Goal: Task Accomplishment & Management: Use online tool/utility

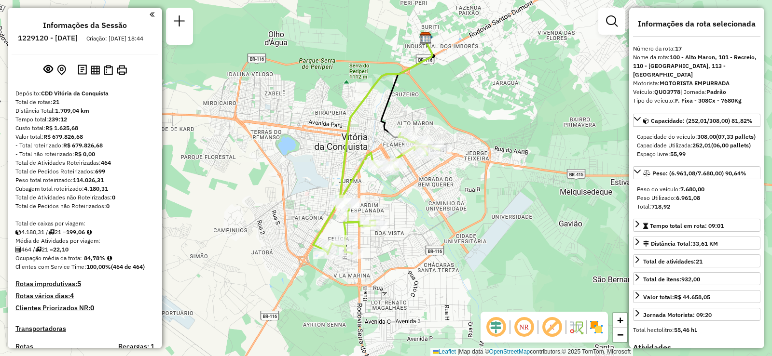
select select "**********"
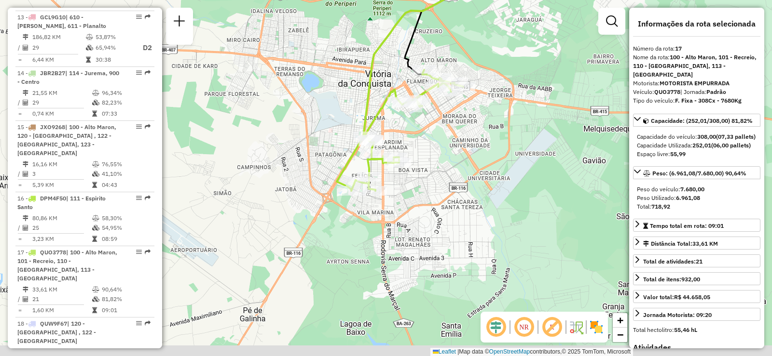
drag, startPoint x: 414, startPoint y: 220, endPoint x: 435, endPoint y: 163, distance: 60.6
click at [435, 163] on div "Janela de atendimento Grade de atendimento Capacidade Transportadoras Veículos …" at bounding box center [386, 178] width 772 height 356
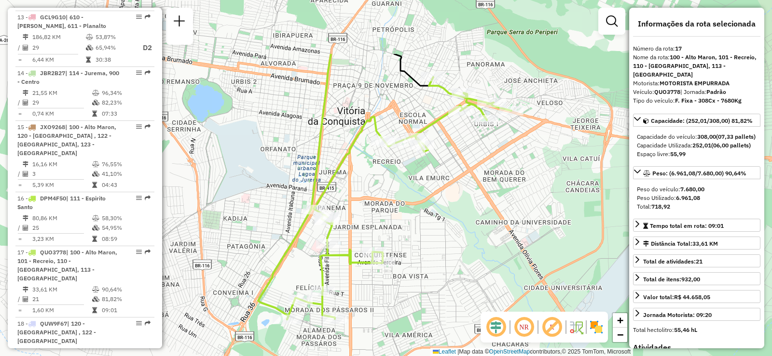
drag, startPoint x: 412, startPoint y: 122, endPoint x: 426, endPoint y: 212, distance: 90.8
click at [426, 212] on div "Janela de atendimento Grade de atendimento Capacidade Transportadoras Veículos …" at bounding box center [386, 178] width 772 height 356
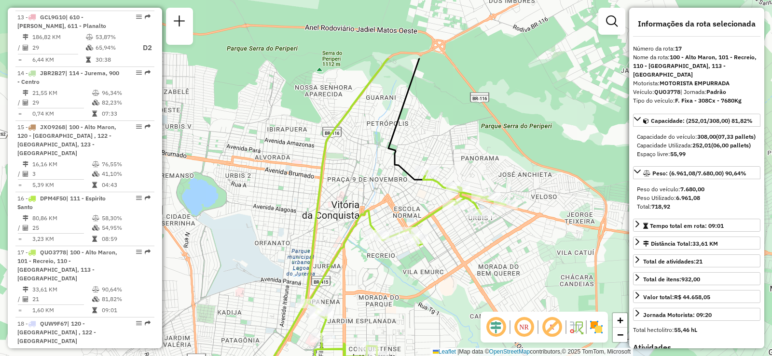
drag, startPoint x: 527, startPoint y: 61, endPoint x: 521, endPoint y: 155, distance: 94.2
click at [521, 155] on div "Janela de atendimento Grade de atendimento Capacidade Transportadoras Veículos …" at bounding box center [386, 178] width 772 height 356
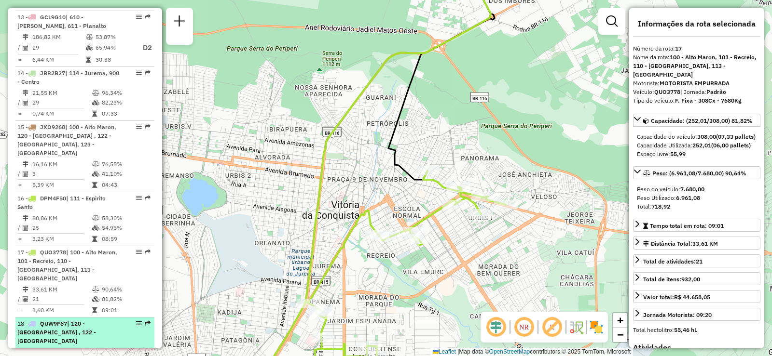
scroll to position [1206, 0]
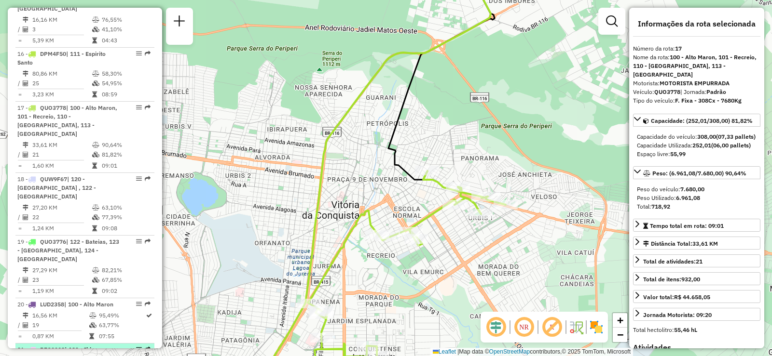
click at [136, 347] on em at bounding box center [139, 350] width 6 height 6
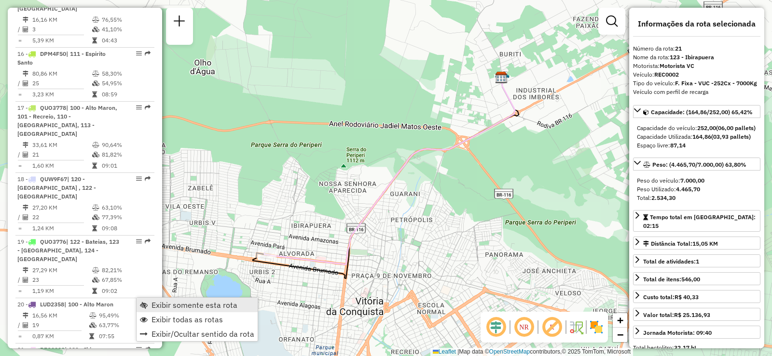
click at [146, 305] on span "Exibir somente esta rota" at bounding box center [144, 305] width 8 height 8
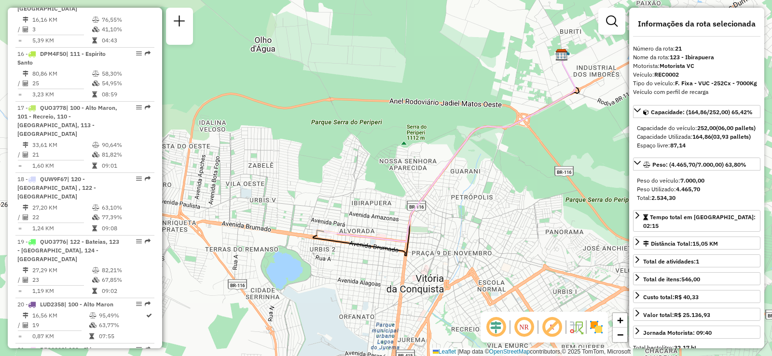
drag, startPoint x: 261, startPoint y: 275, endPoint x: 326, endPoint y: 249, distance: 69.2
click at [326, 249] on div "Janela de atendimento Grade de atendimento Capacidade Transportadoras Veículos …" at bounding box center [386, 178] width 772 height 356
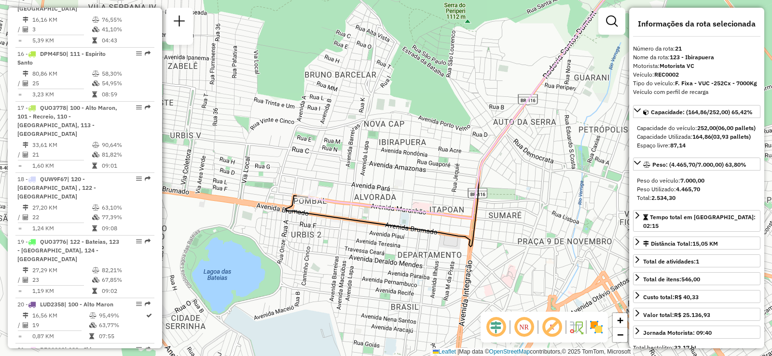
drag, startPoint x: 439, startPoint y: 262, endPoint x: 417, endPoint y: 250, distance: 25.7
click at [417, 250] on div "Janela de atendimento Grade de atendimento Capacidade Transportadoras Veículos …" at bounding box center [386, 178] width 772 height 356
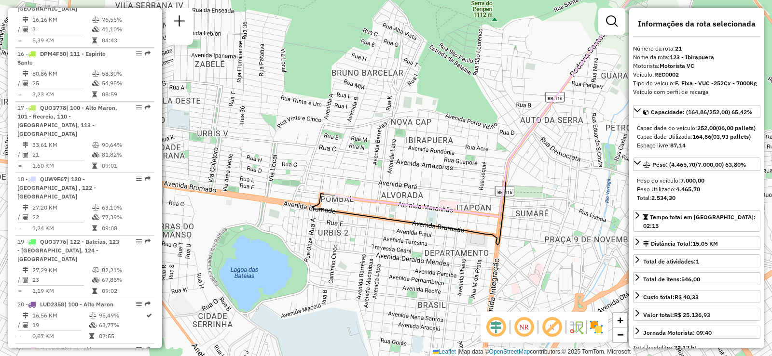
drag, startPoint x: 382, startPoint y: 261, endPoint x: 409, endPoint y: 260, distance: 27.1
click at [409, 260] on div "Janela de atendimento Grade de atendimento Capacidade Transportadoras Veículos …" at bounding box center [386, 178] width 772 height 356
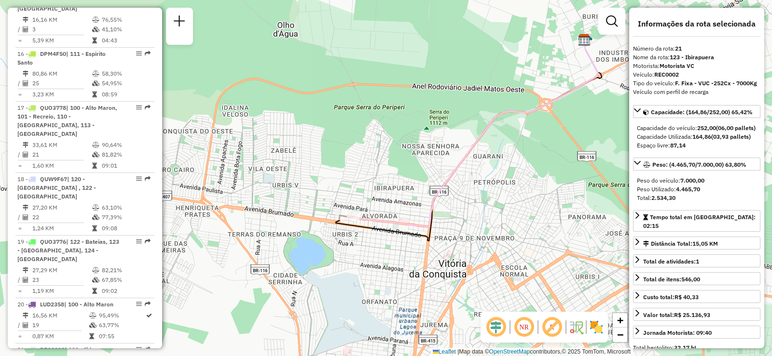
drag, startPoint x: 507, startPoint y: 265, endPoint x: 413, endPoint y: 281, distance: 94.9
click at [413, 281] on div "Janela de atendimento Grade de atendimento Capacidade Transportadoras Veículos …" at bounding box center [386, 178] width 772 height 356
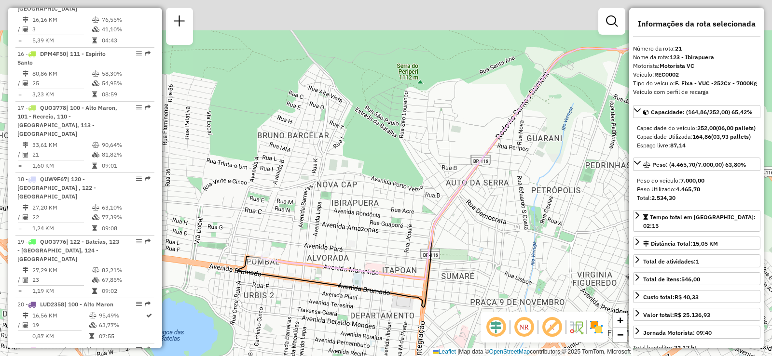
drag, startPoint x: 516, startPoint y: 132, endPoint x: 478, endPoint y: 216, distance: 92.2
click at [478, 216] on div "Janela de atendimento Grade de atendimento Capacidade Transportadoras Veículos …" at bounding box center [386, 178] width 772 height 356
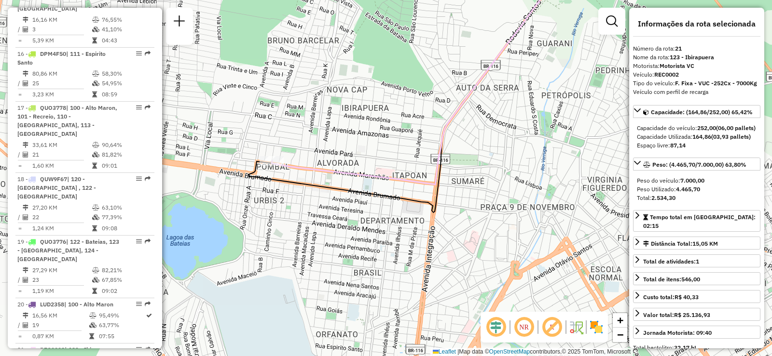
drag, startPoint x: 509, startPoint y: 270, endPoint x: 520, endPoint y: 175, distance: 95.6
click at [520, 175] on div "Janela de atendimento Grade de atendimento Capacidade Transportadoras Veículos …" at bounding box center [386, 178] width 772 height 356
click at [651, 265] on span "Total de atividades: 1" at bounding box center [671, 261] width 56 height 7
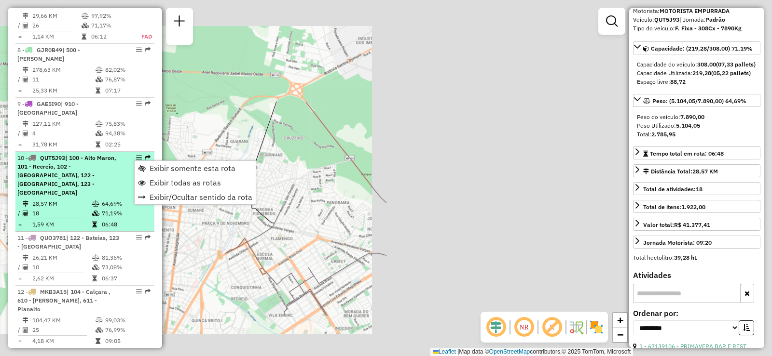
scroll to position [90, 0]
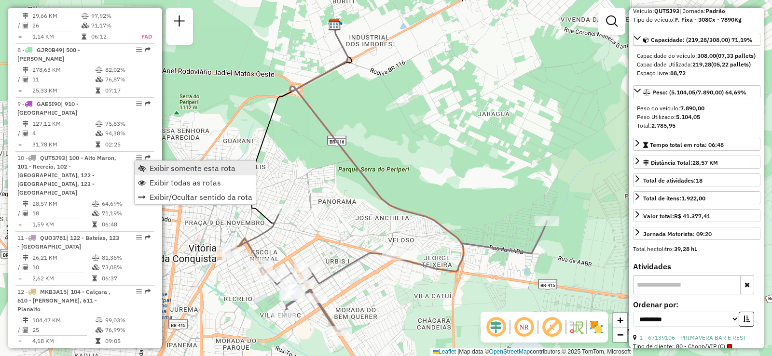
click at [152, 165] on span "Exibir somente esta rota" at bounding box center [193, 168] width 86 height 8
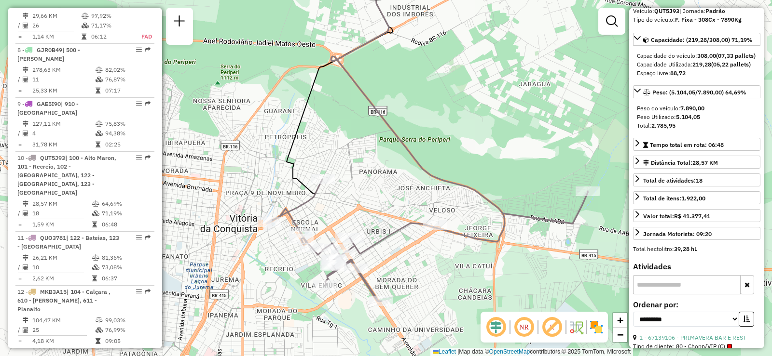
drag, startPoint x: 350, startPoint y: 199, endPoint x: 391, endPoint y: 169, distance: 50.7
click at [391, 169] on div "Janela de atendimento Grade de atendimento Capacidade Transportadoras Veículos …" at bounding box center [386, 178] width 772 height 356
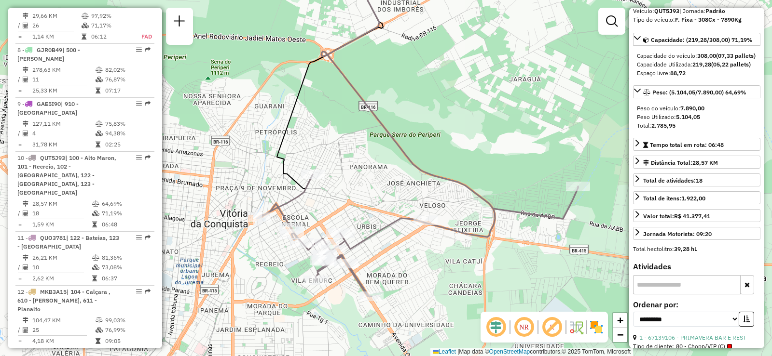
drag, startPoint x: 462, startPoint y: 130, endPoint x: 452, endPoint y: 125, distance: 10.8
click at [452, 125] on div "Janela de atendimento Grade de atendimento Capacidade Transportadoras Veículos …" at bounding box center [386, 178] width 772 height 356
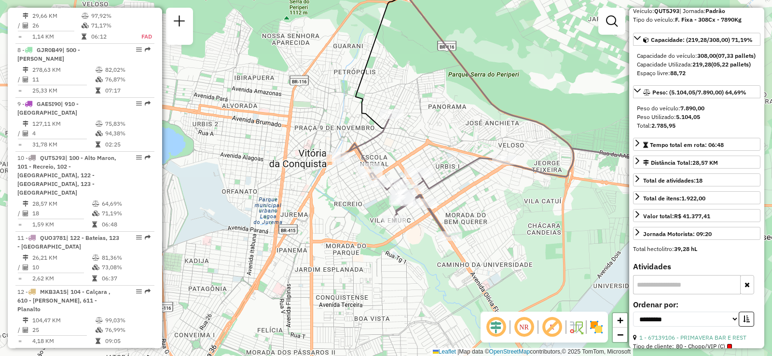
drag, startPoint x: 512, startPoint y: 232, endPoint x: 520, endPoint y: 198, distance: 35.5
click at [520, 198] on div "Janela de atendimento Grade de atendimento Capacidade Transportadoras Veículos …" at bounding box center [386, 178] width 772 height 356
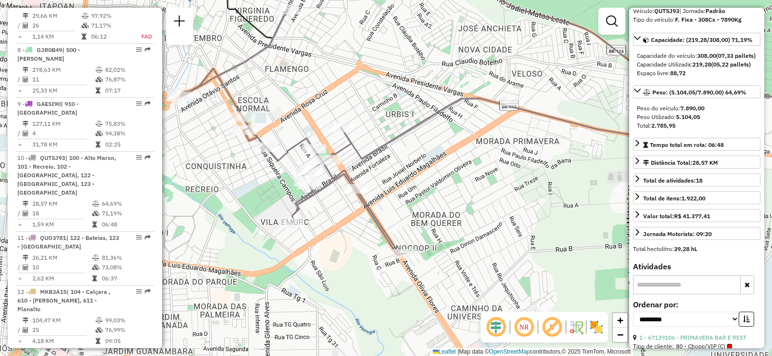
drag, startPoint x: 428, startPoint y: 189, endPoint x: 452, endPoint y: 189, distance: 23.6
click at [452, 189] on div "Janela de atendimento Grade de atendimento Capacidade Transportadoras Veículos …" at bounding box center [386, 178] width 772 height 356
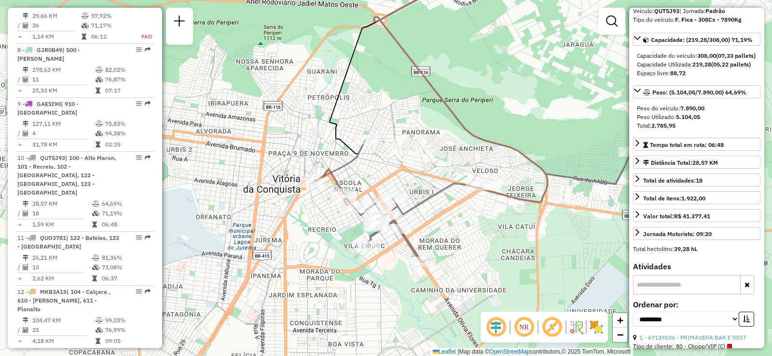
drag, startPoint x: 471, startPoint y: 261, endPoint x: 491, endPoint y: 260, distance: 19.8
click at [491, 260] on div "Janela de atendimento Grade de atendimento Capacidade Transportadoras Veículos …" at bounding box center [386, 178] width 772 height 356
click at [573, 328] on img at bounding box center [575, 327] width 15 height 15
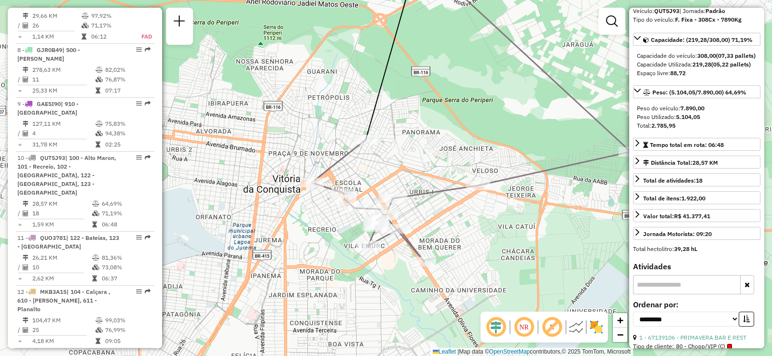
click at [573, 328] on img at bounding box center [575, 327] width 15 height 15
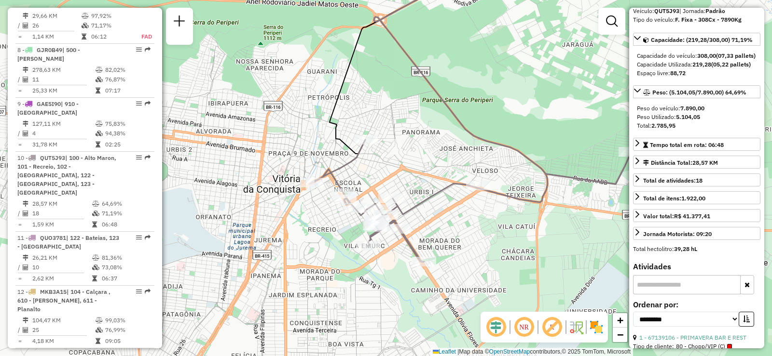
click at [602, 323] on img at bounding box center [595, 327] width 15 height 15
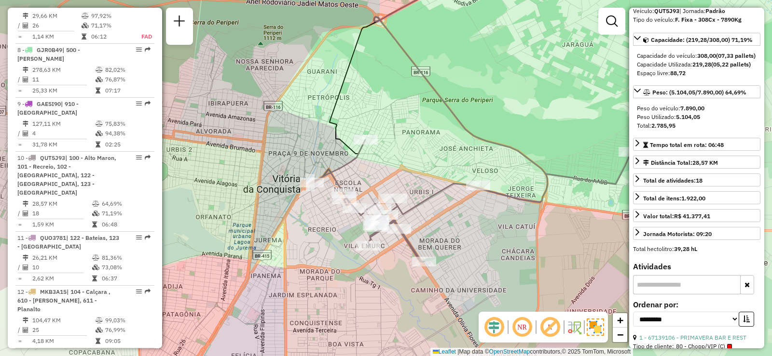
click at [601, 328] on img at bounding box center [595, 327] width 17 height 17
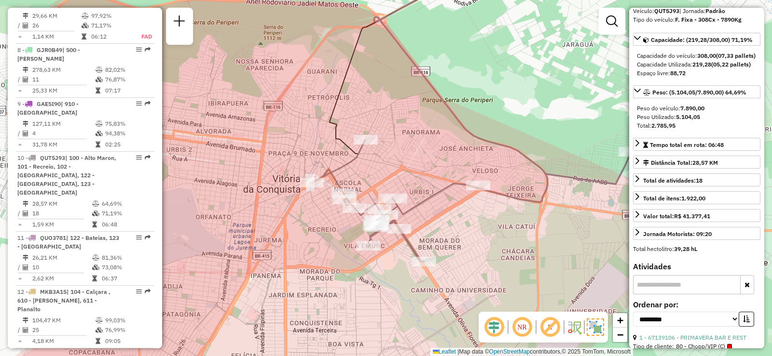
click at [599, 329] on img at bounding box center [595, 327] width 17 height 17
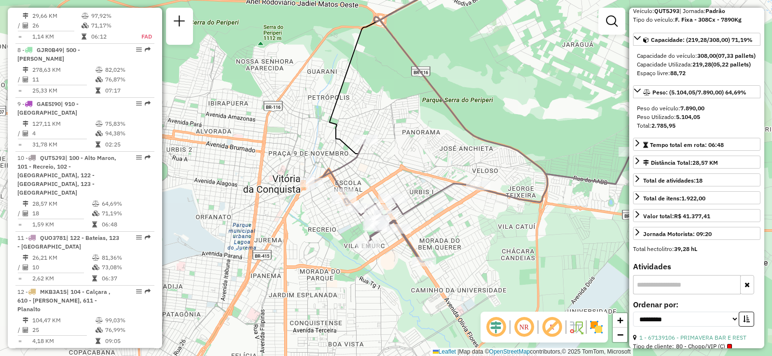
scroll to position [0, 0]
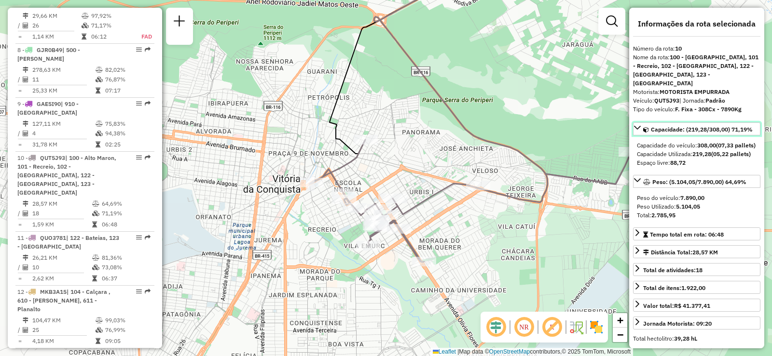
click at [638, 124] on icon at bounding box center [637, 128] width 8 height 8
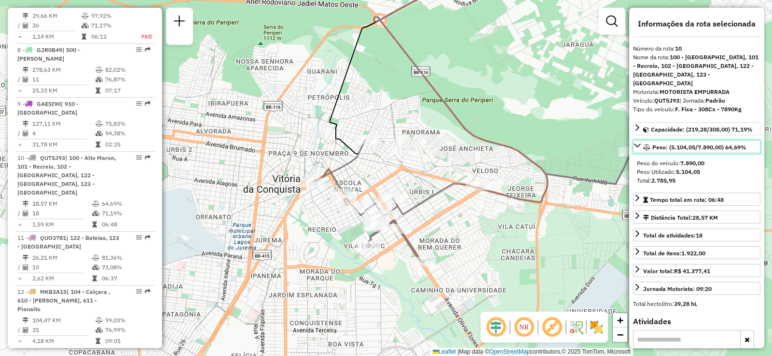
click at [639, 142] on icon at bounding box center [637, 146] width 8 height 8
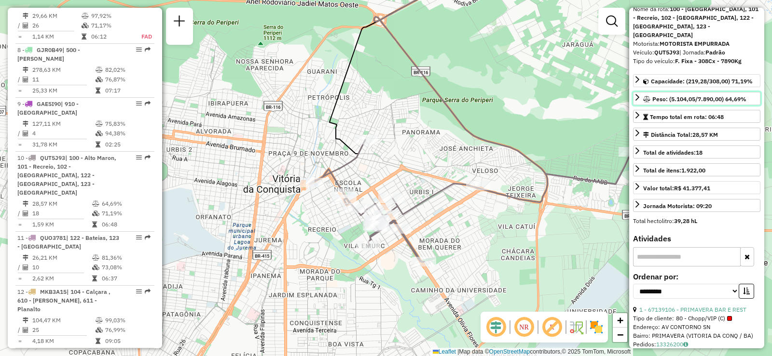
scroll to position [96, 0]
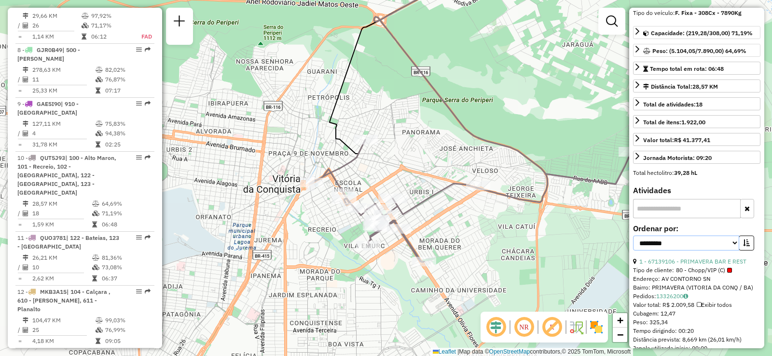
click at [733, 236] on select "**********" at bounding box center [686, 243] width 106 height 15
click at [697, 199] on input "text" at bounding box center [687, 208] width 108 height 19
click at [636, 152] on icon at bounding box center [637, 156] width 8 height 8
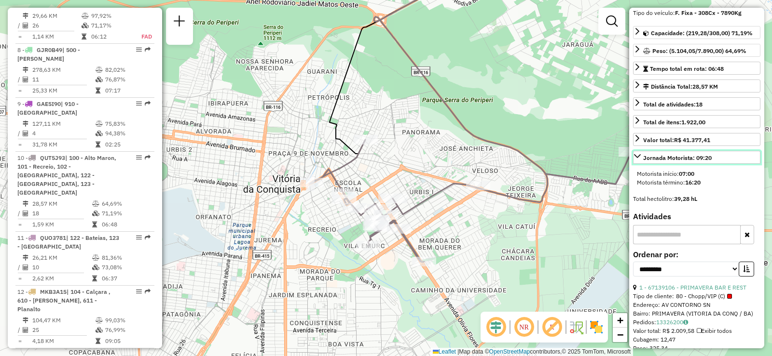
click at [638, 152] on icon at bounding box center [637, 156] width 8 height 8
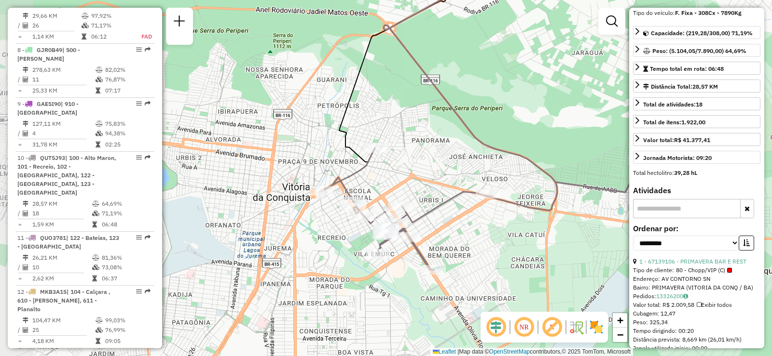
drag, startPoint x: 308, startPoint y: 237, endPoint x: 524, endPoint y: 226, distance: 216.8
click at [524, 226] on div "Janela de atendimento Grade de atendimento Capacidade Transportadoras Veículos …" at bounding box center [386, 178] width 772 height 356
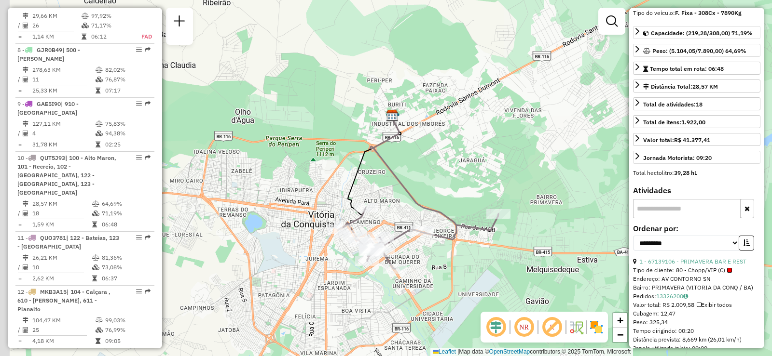
drag, startPoint x: 350, startPoint y: 143, endPoint x: 404, endPoint y: 187, distance: 69.2
click at [403, 187] on icon at bounding box center [434, 172] width 128 height 115
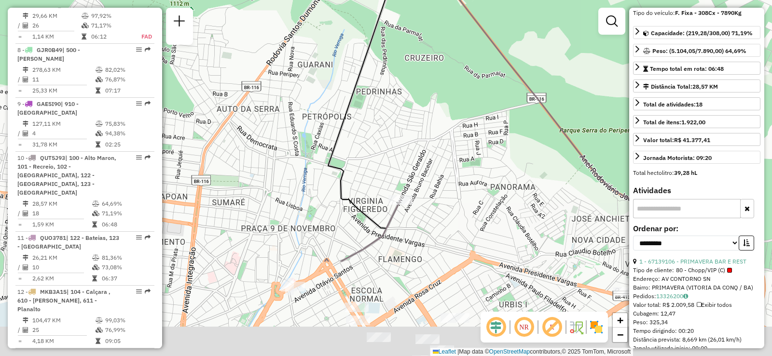
drag, startPoint x: 362, startPoint y: 253, endPoint x: 454, endPoint y: 102, distance: 176.9
click at [449, 105] on div "Janela de atendimento Grade de atendimento Capacidade Transportadoras Veículos …" at bounding box center [386, 178] width 772 height 356
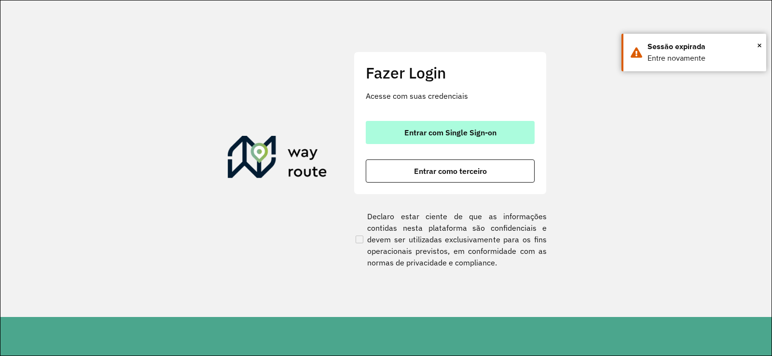
click at [502, 130] on button "Entrar com Single Sign-on" at bounding box center [450, 132] width 169 height 23
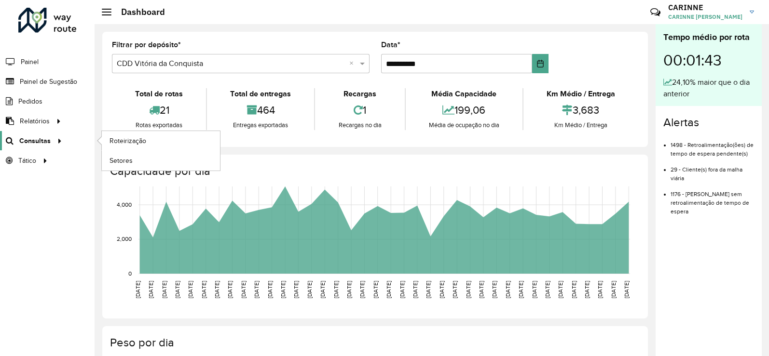
click at [53, 150] on link "Consultas" at bounding box center [32, 140] width 65 height 19
click at [146, 143] on span "Roteirização" at bounding box center [128, 141] width 39 height 10
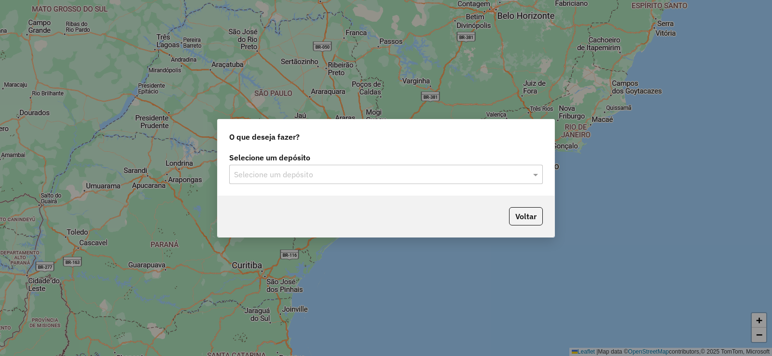
click at [349, 182] on div "Selecione um depósito" at bounding box center [386, 174] width 314 height 19
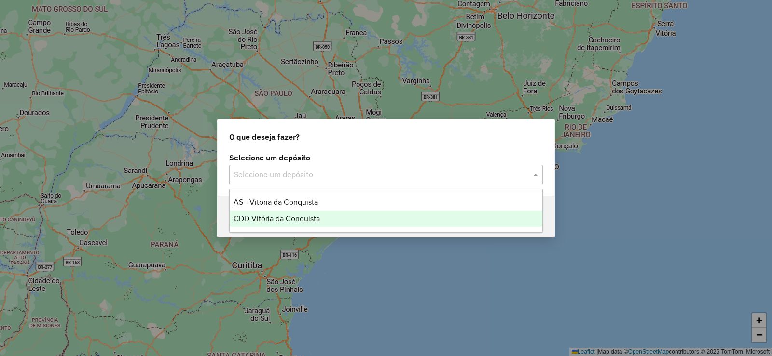
click at [328, 227] on div "CDD Vitória da Conquista" at bounding box center [386, 219] width 313 height 16
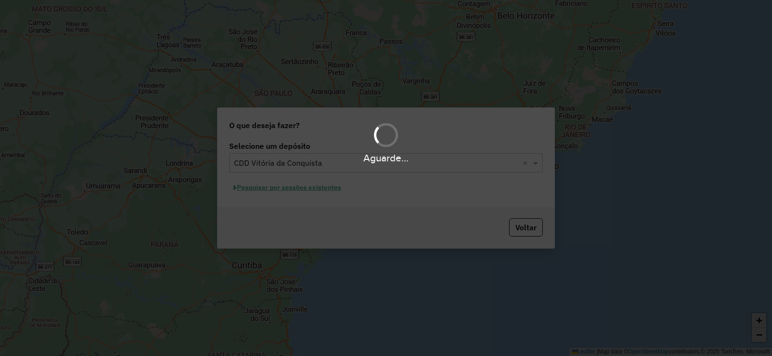
click at [297, 189] on div "Aguarde..." at bounding box center [386, 178] width 772 height 356
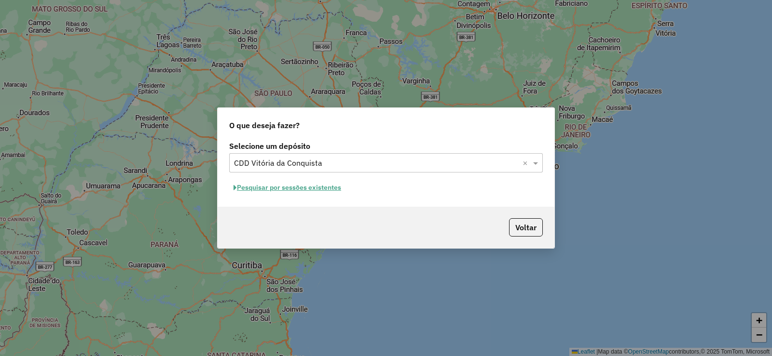
click at [331, 191] on button "Pesquisar por sessões existentes" at bounding box center [287, 187] width 116 height 15
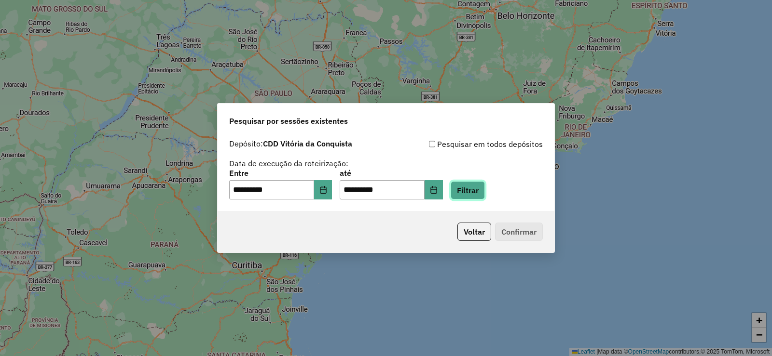
click at [471, 191] on button "Filtrar" at bounding box center [468, 190] width 34 height 18
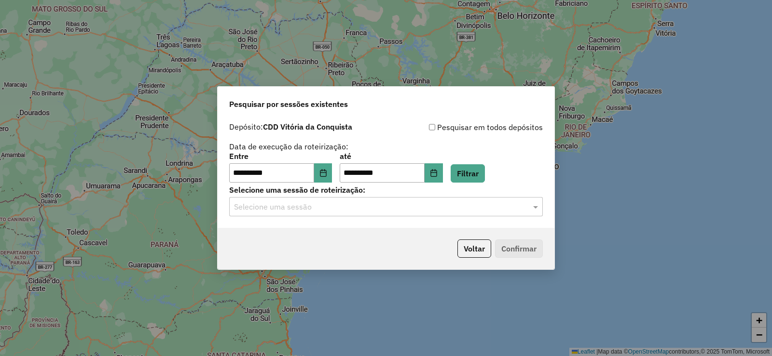
click at [410, 215] on div "Selecione uma sessão" at bounding box center [386, 206] width 314 height 19
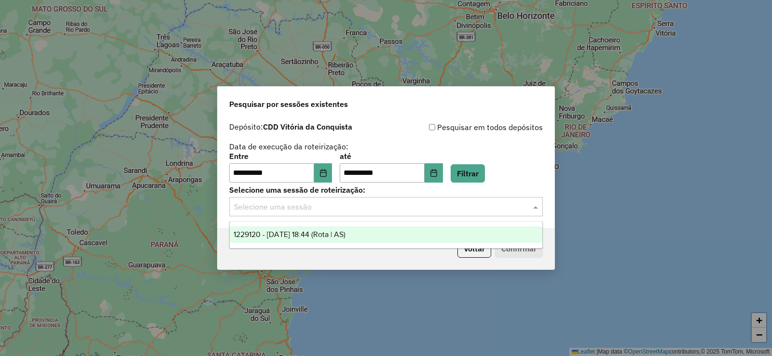
click at [400, 231] on div "1229120 - 13/08/2025 18:44 (Rota | AS)" at bounding box center [386, 235] width 313 height 16
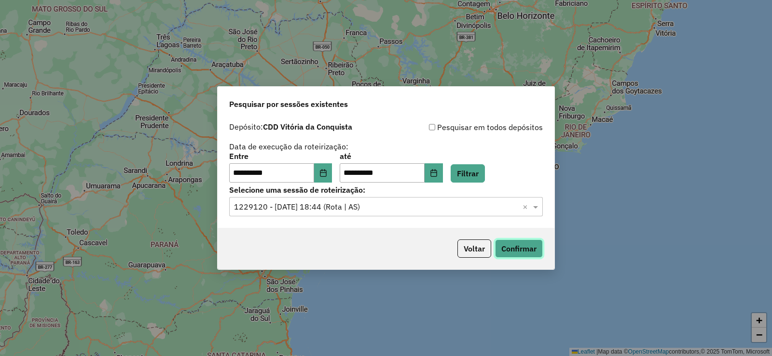
click at [521, 256] on button "Confirmar" at bounding box center [519, 249] width 48 height 18
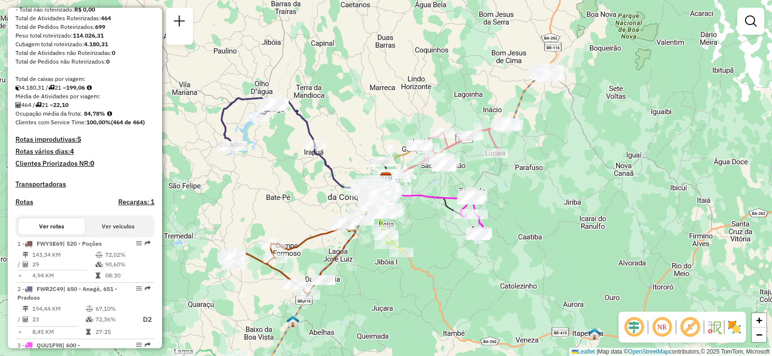
scroll to position [289, 0]
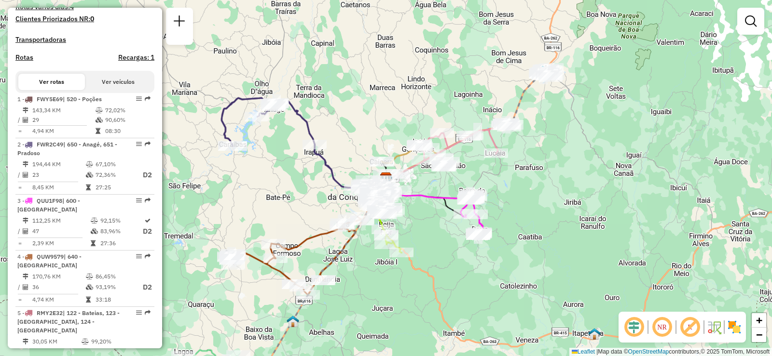
click at [109, 90] on button "Ver veículos" at bounding box center [118, 82] width 67 height 16
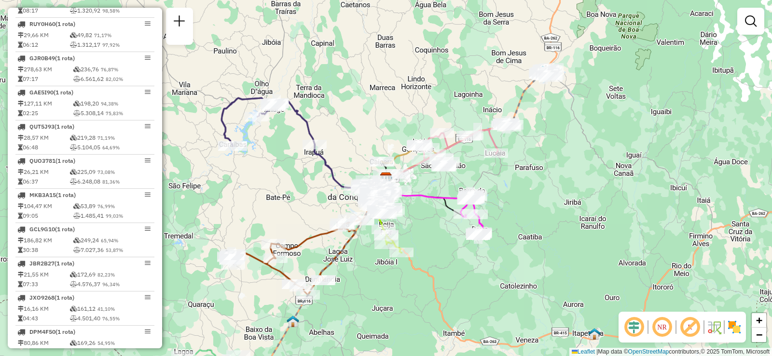
scroll to position [724, 0]
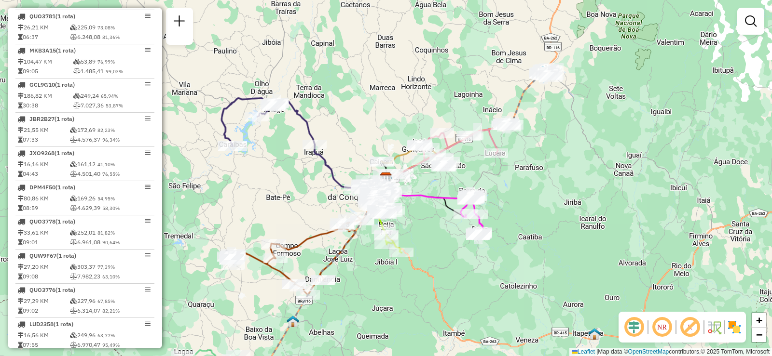
drag, startPoint x: 141, startPoint y: 197, endPoint x: 154, endPoint y: 197, distance: 12.5
click at [143, 211] on table "80,86 KM 169,26 54,95% 08:59 4.629,39 58,30%" at bounding box center [84, 203] width 135 height 19
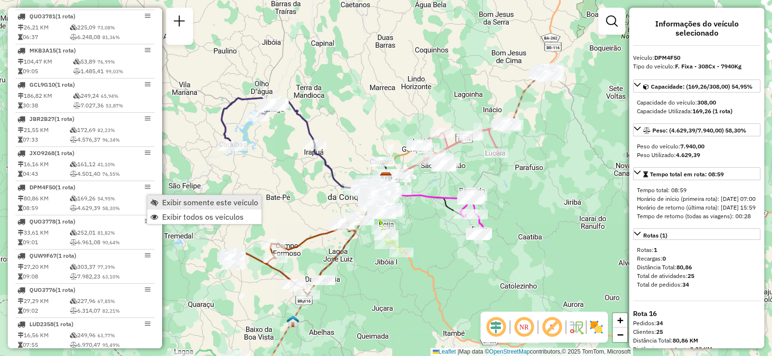
click at [156, 201] on span "Exibir somente este veículo" at bounding box center [154, 203] width 8 height 8
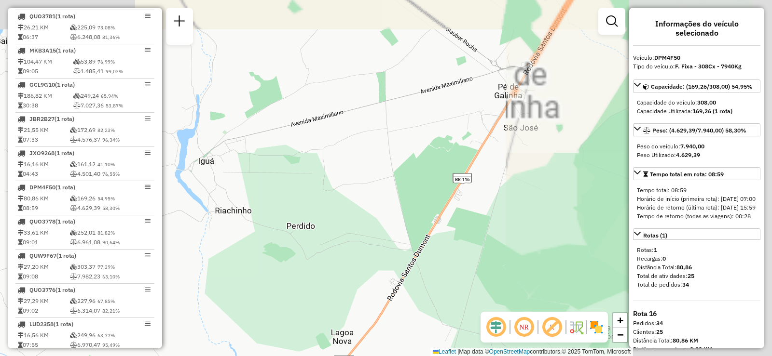
drag, startPoint x: 503, startPoint y: 144, endPoint x: 212, endPoint y: 196, distance: 295.4
click at [212, 196] on div "Janela de atendimento Grade de atendimento Capacidade Transportadoras Veículos …" at bounding box center [386, 178] width 772 height 356
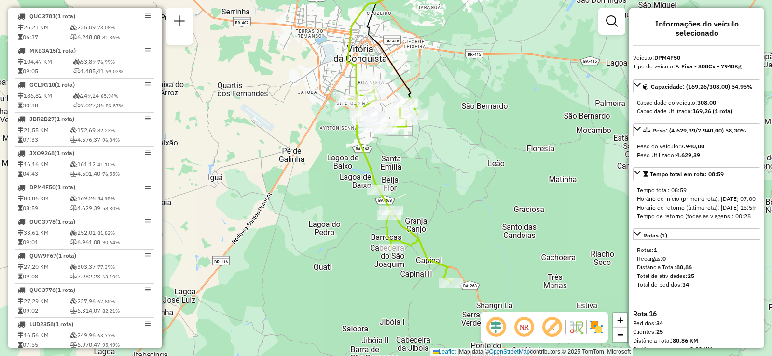
drag, startPoint x: 515, startPoint y: 190, endPoint x: 336, endPoint y: 184, distance: 178.6
click at [336, 184] on div "Janela de atendimento Grade de atendimento Capacidade Transportadoras Veículos …" at bounding box center [386, 178] width 772 height 356
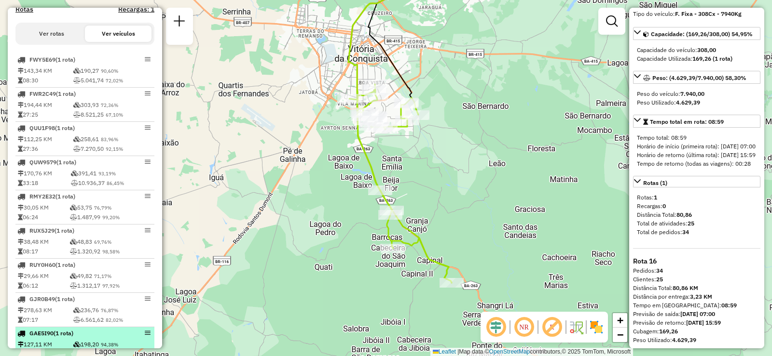
scroll to position [145, 0]
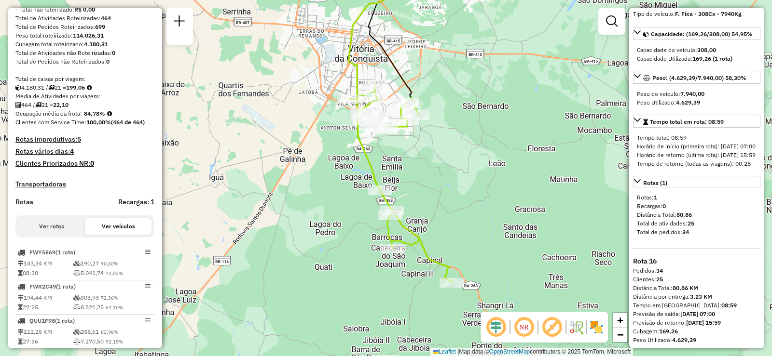
click at [65, 229] on button "Ver rotas" at bounding box center [51, 227] width 67 height 16
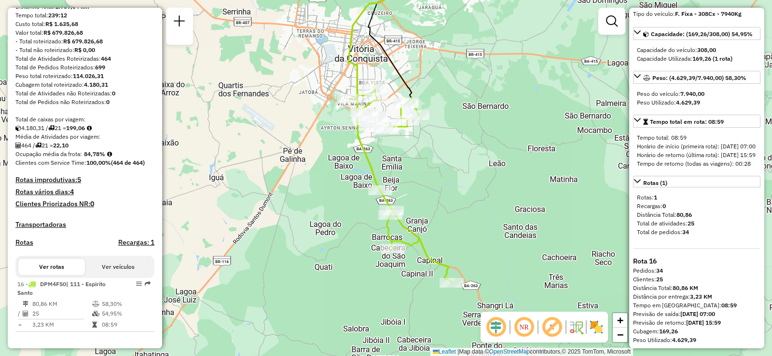
scroll to position [113, 0]
click at [694, 188] on link "Rotas (1)" at bounding box center [696, 182] width 127 height 12
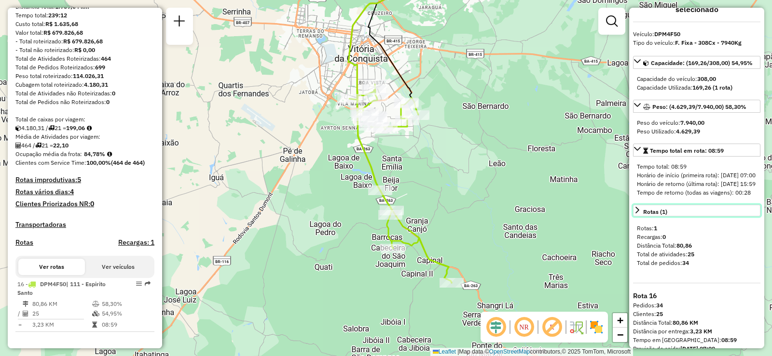
scroll to position [21, 0]
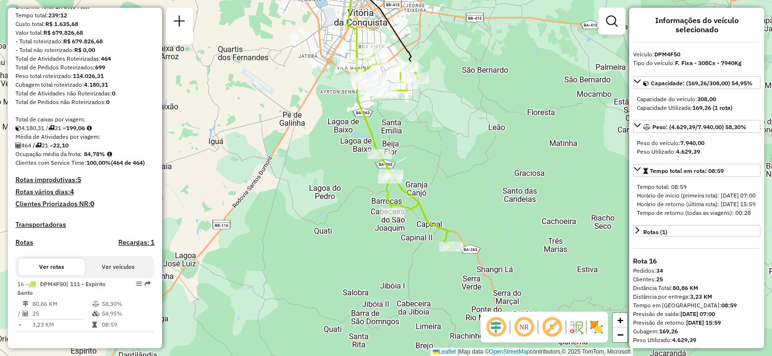
drag, startPoint x: 469, startPoint y: 203, endPoint x: 469, endPoint y: 167, distance: 36.2
click at [469, 167] on div "Janela de atendimento Grade de atendimento Capacidade Transportadoras Veículos …" at bounding box center [386, 178] width 772 height 356
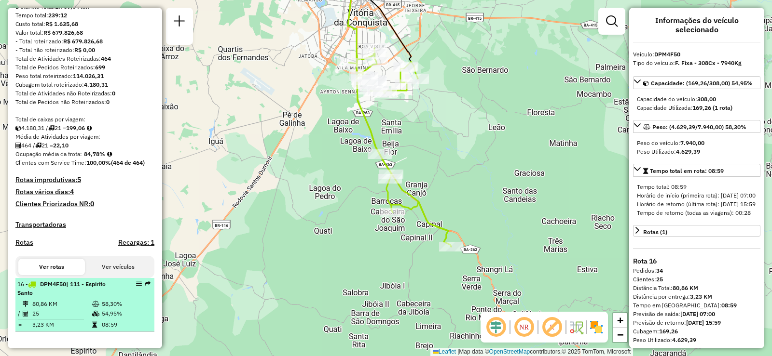
select select "**********"
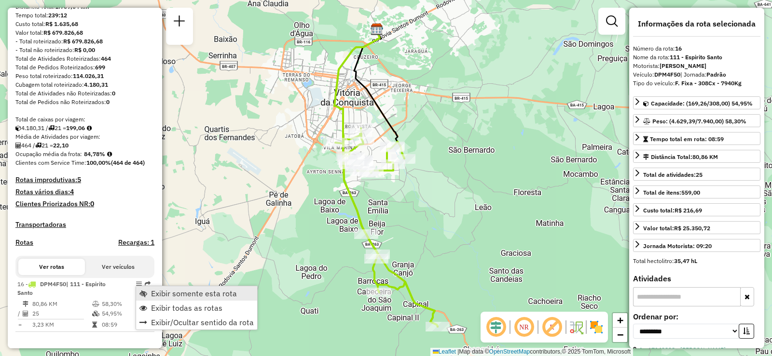
click at [154, 296] on span "Exibir somente esta rota" at bounding box center [194, 294] width 86 height 8
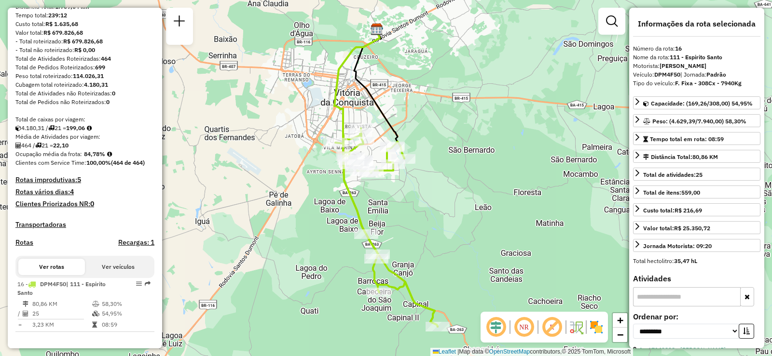
scroll to position [241, 0]
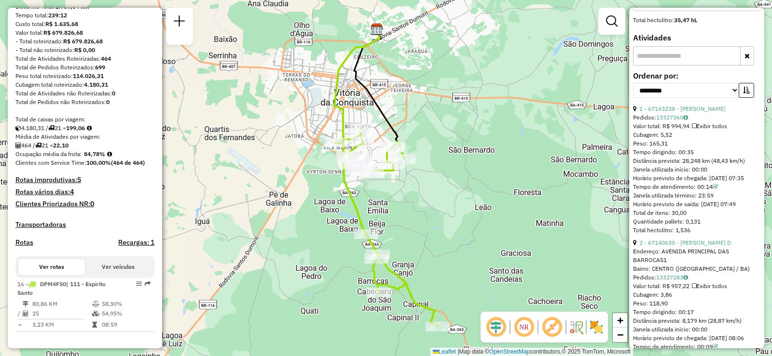
click at [678, 66] on input "text" at bounding box center [687, 55] width 108 height 19
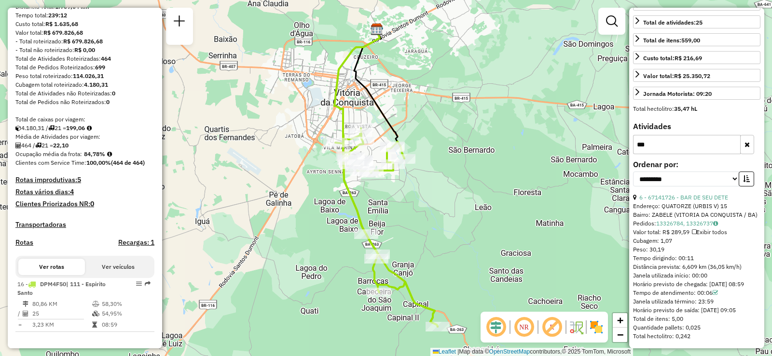
scroll to position [161, 0]
type input "*****"
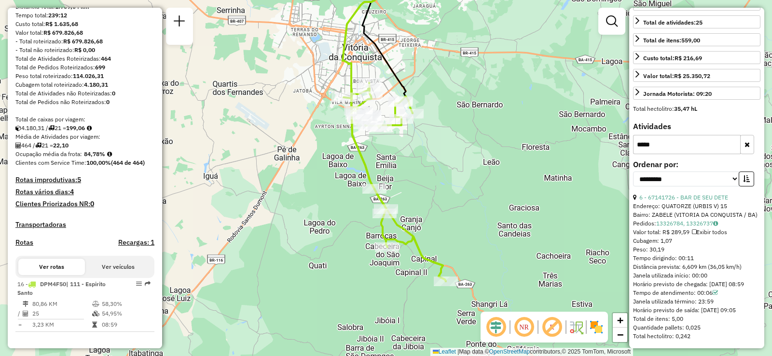
drag, startPoint x: 424, startPoint y: 259, endPoint x: 436, endPoint y: 218, distance: 42.9
click at [433, 210] on div "Janela de atendimento Grade de atendimento Capacidade Transportadoras Veículos …" at bounding box center [386, 178] width 772 height 356
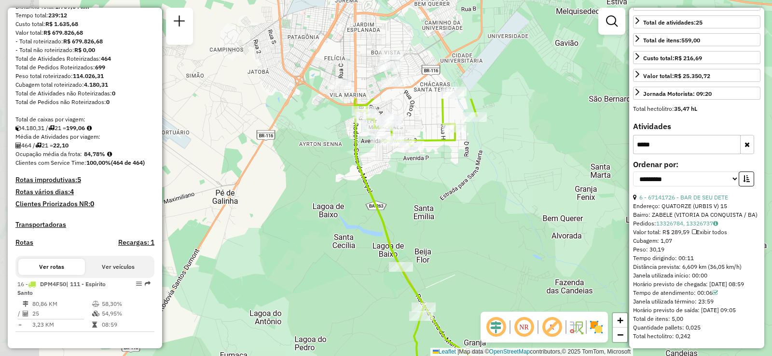
drag, startPoint x: 294, startPoint y: 103, endPoint x: 432, endPoint y: 237, distance: 193.1
click at [432, 237] on div "Janela de atendimento Grade de atendimento Capacidade Transportadoras Veículos …" at bounding box center [386, 178] width 772 height 356
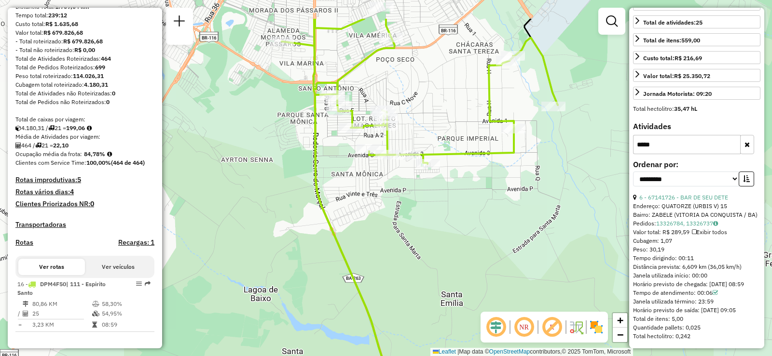
drag, startPoint x: 419, startPoint y: 166, endPoint x: 434, endPoint y: 221, distance: 56.7
click at [434, 221] on div "Janela de atendimento Grade de atendimento Capacidade Transportadoras Veículos …" at bounding box center [386, 178] width 772 height 356
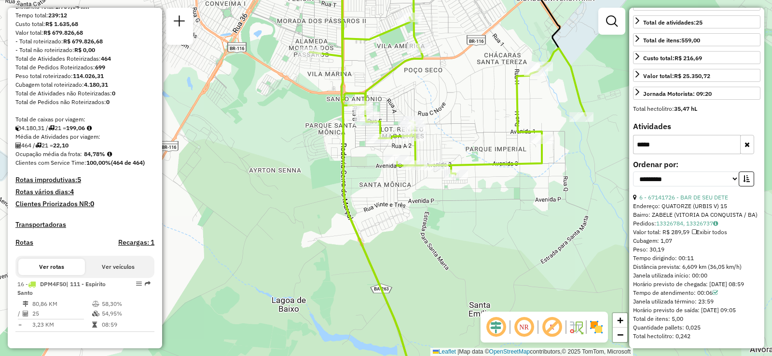
drag, startPoint x: 430, startPoint y: 82, endPoint x: 462, endPoint y: 120, distance: 49.6
click at [470, 105] on div "Janela de atendimento Grade de atendimento Capacidade Transportadoras Veículos …" at bounding box center [386, 178] width 772 height 356
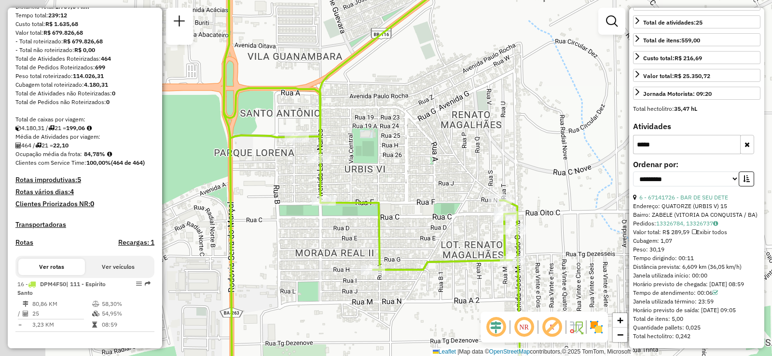
drag, startPoint x: 398, startPoint y: 104, endPoint x: 471, endPoint y: 104, distance: 72.4
click at [471, 104] on div "Janela de atendimento Grade de atendimento Capacidade Transportadoras Veículos …" at bounding box center [386, 178] width 772 height 356
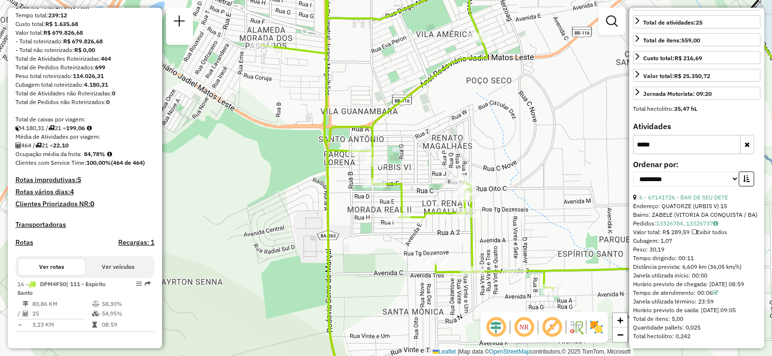
drag, startPoint x: 478, startPoint y: 145, endPoint x: 446, endPoint y: 148, distance: 32.0
click at [446, 148] on div "Janela de atendimento Grade de atendimento Capacidade Transportadoras Veículos …" at bounding box center [386, 178] width 772 height 356
